Goal: Check status

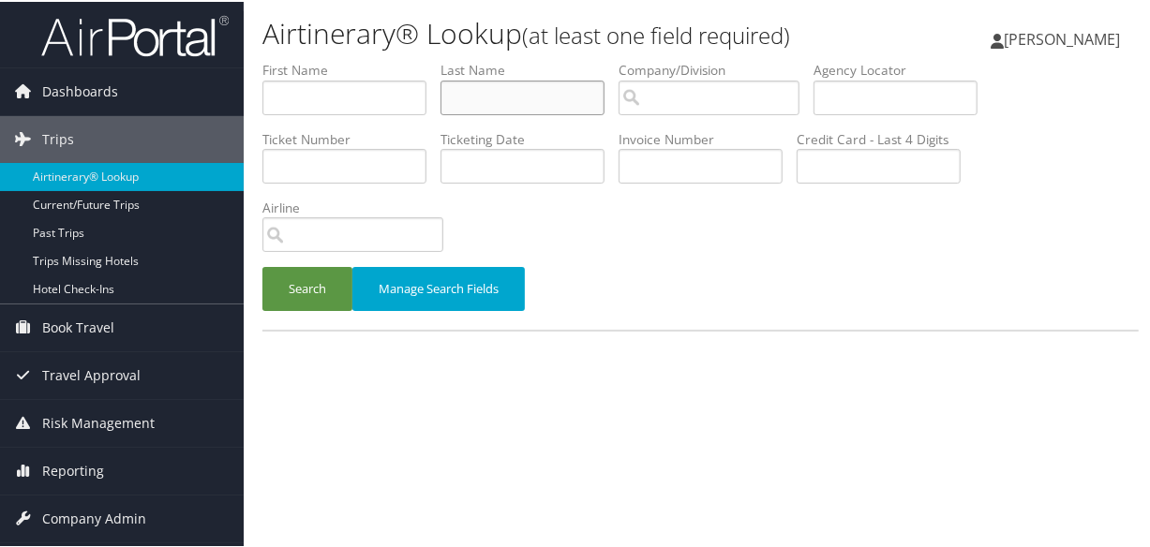
click at [548, 89] on input "text" at bounding box center [522, 96] width 164 height 35
type input "[PERSON_NAME]"
click at [262, 265] on button "Search" at bounding box center [307, 287] width 90 height 44
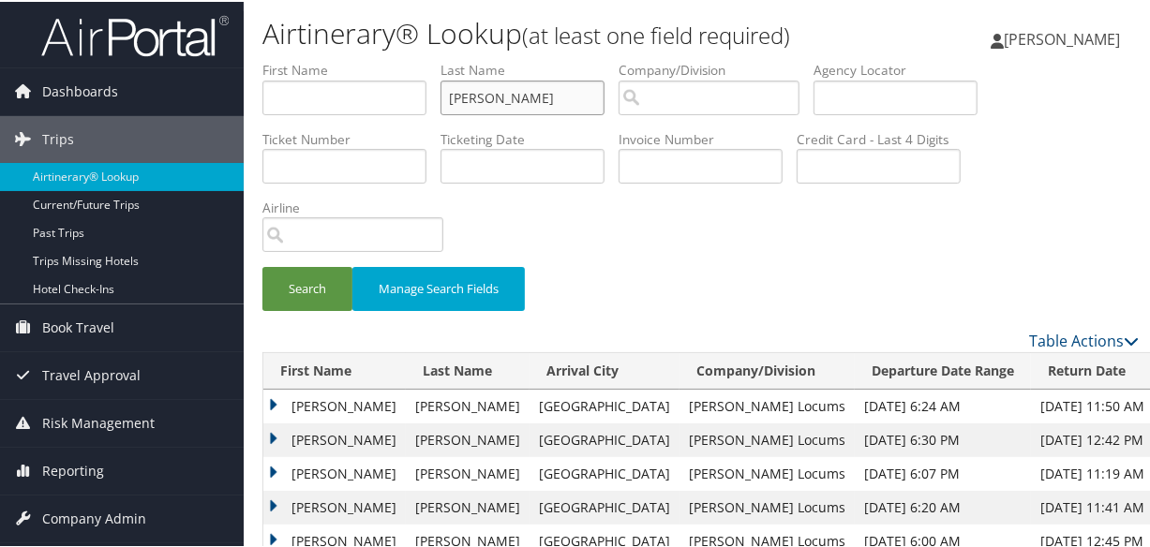
scroll to position [255, 0]
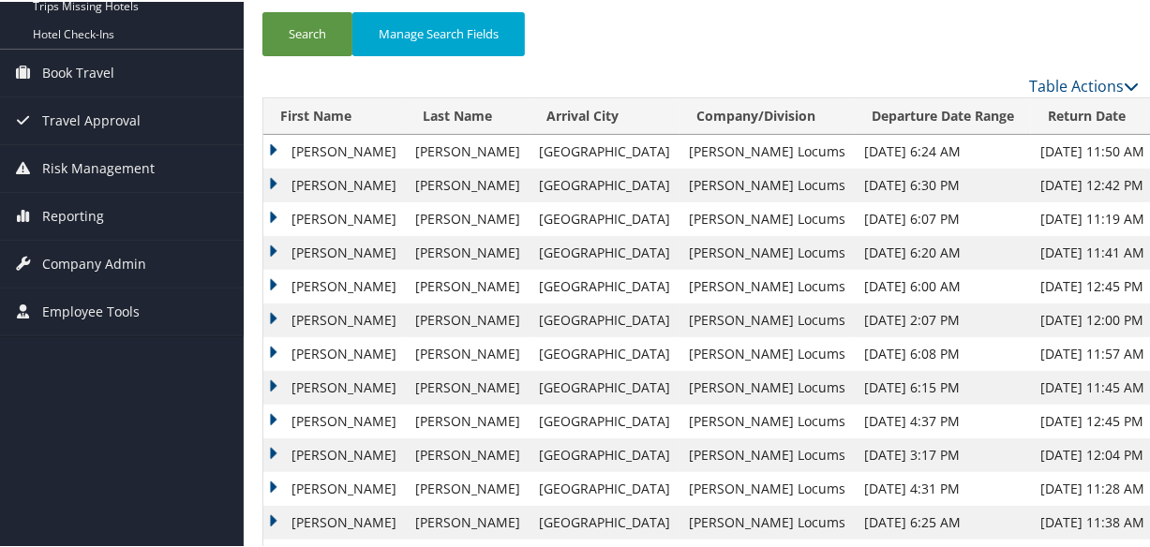
click at [272, 178] on td "[PERSON_NAME]" at bounding box center [334, 184] width 142 height 34
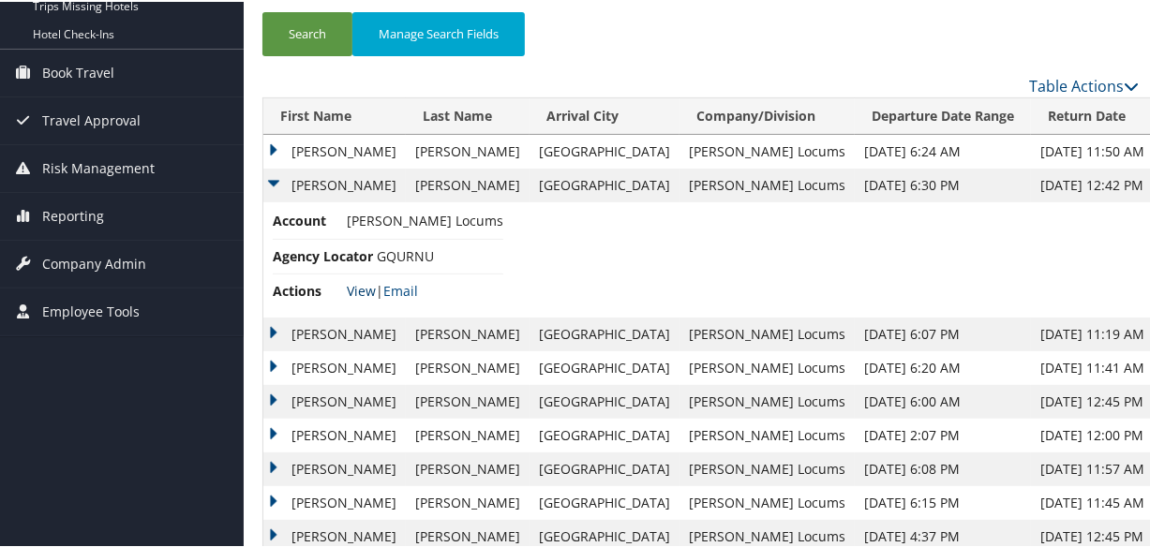
click at [352, 283] on link "View" at bounding box center [361, 289] width 29 height 18
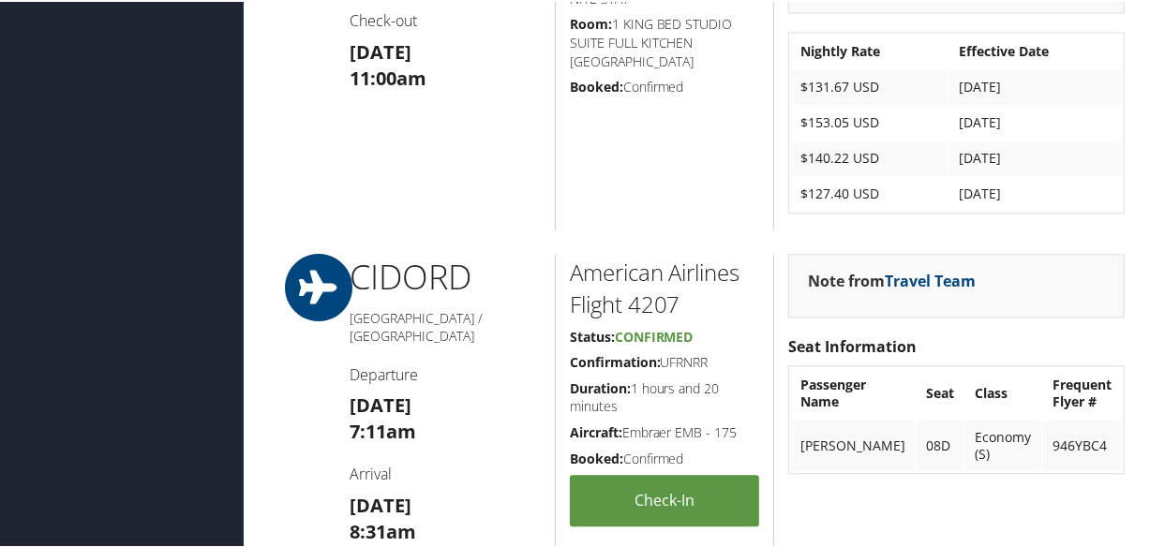
scroll to position [2300, 0]
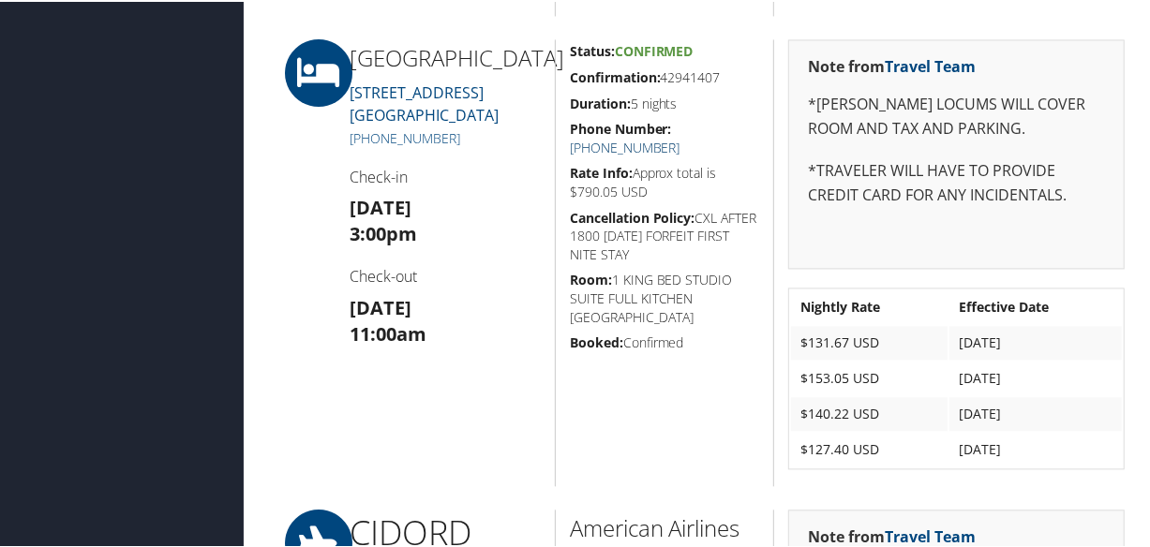
click at [680, 137] on link "+1 (319) 294-8700" at bounding box center [625, 146] width 111 height 18
